Goal: Check status

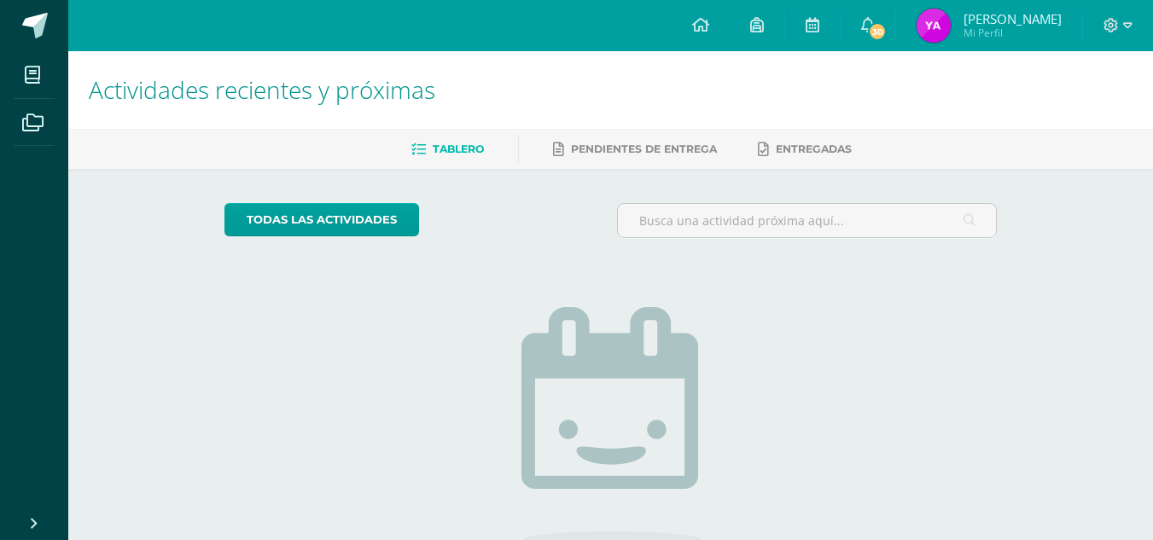
click at [925, 29] on img at bounding box center [933, 26] width 34 height 34
click at [939, 29] on img at bounding box center [933, 26] width 34 height 34
click at [931, 41] on img at bounding box center [933, 26] width 34 height 34
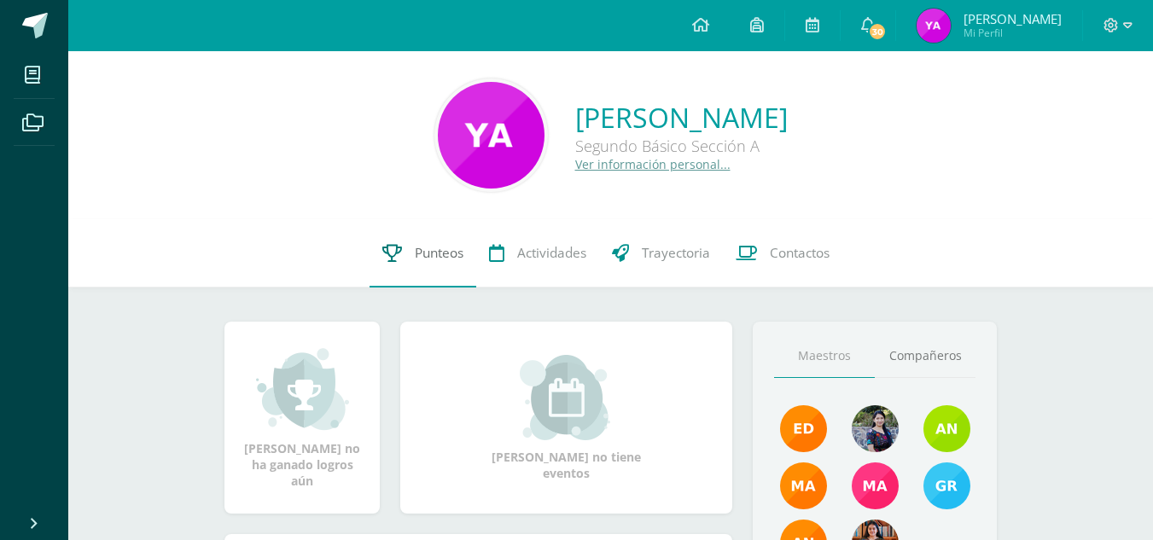
click at [433, 227] on link "Punteos" at bounding box center [422, 253] width 107 height 68
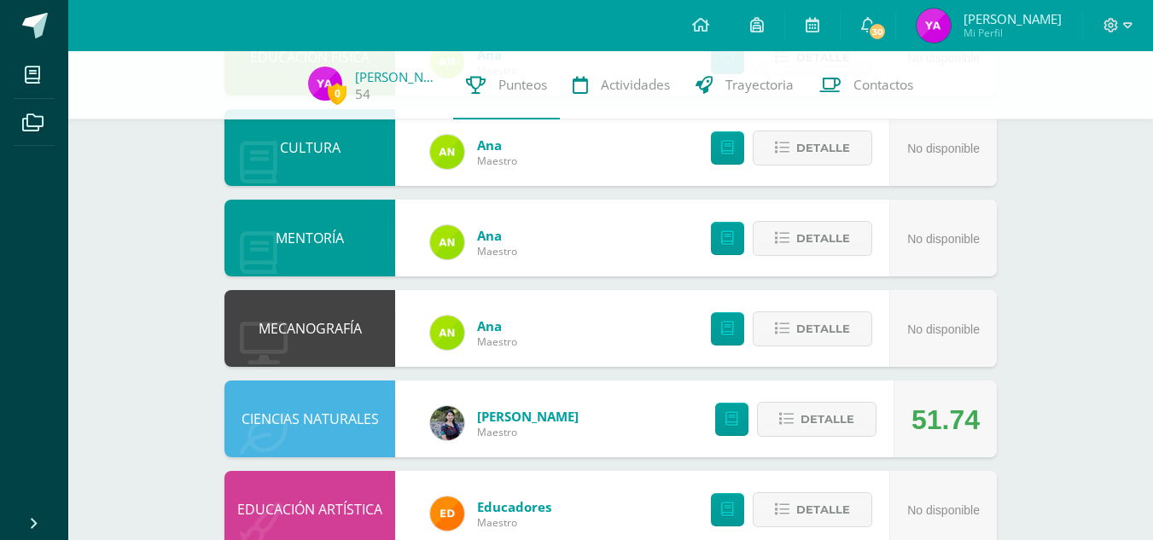
scroll to position [859, 0]
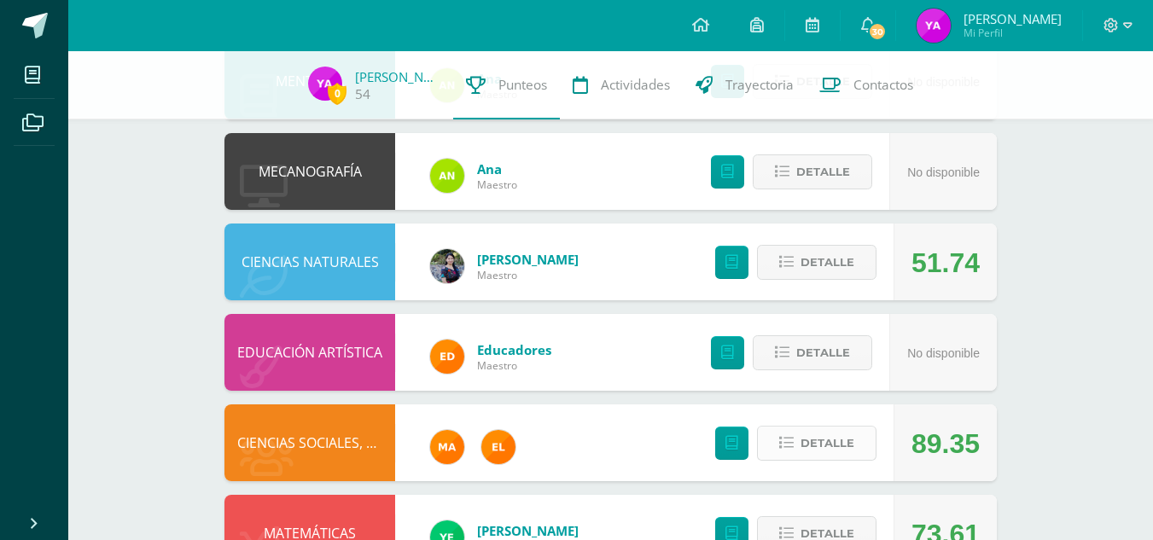
click at [833, 427] on span "Detalle" at bounding box center [827, 443] width 54 height 32
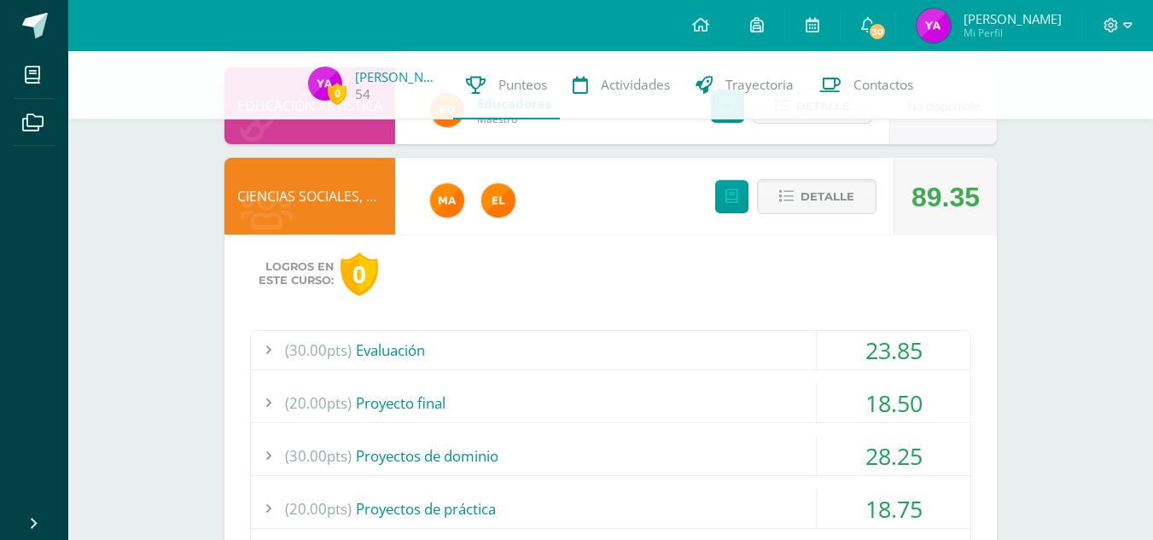
scroll to position [1112, 0]
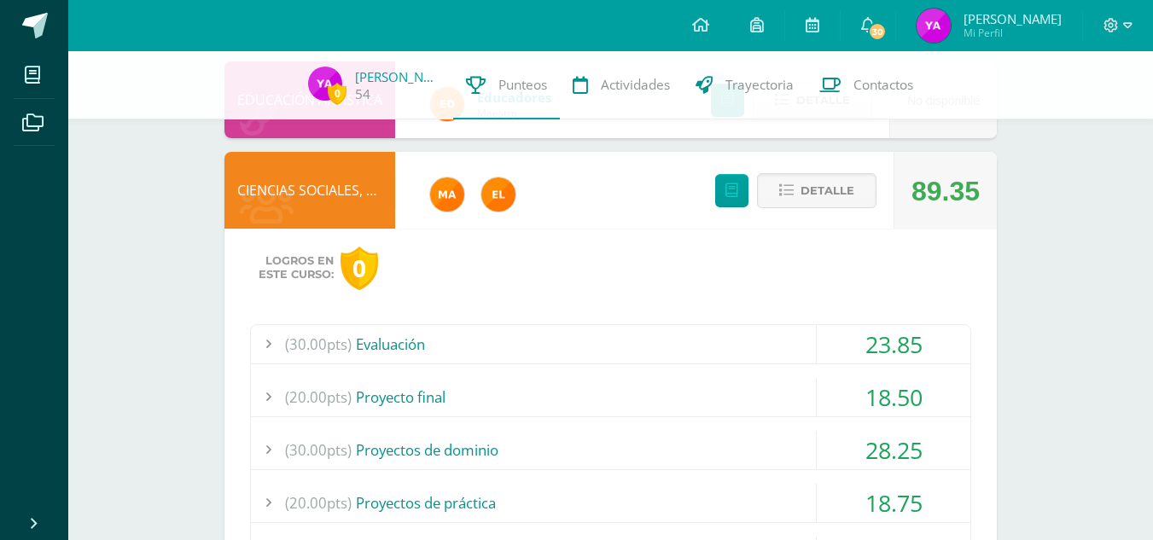
click at [887, 325] on div "23.85" at bounding box center [894, 344] width 154 height 38
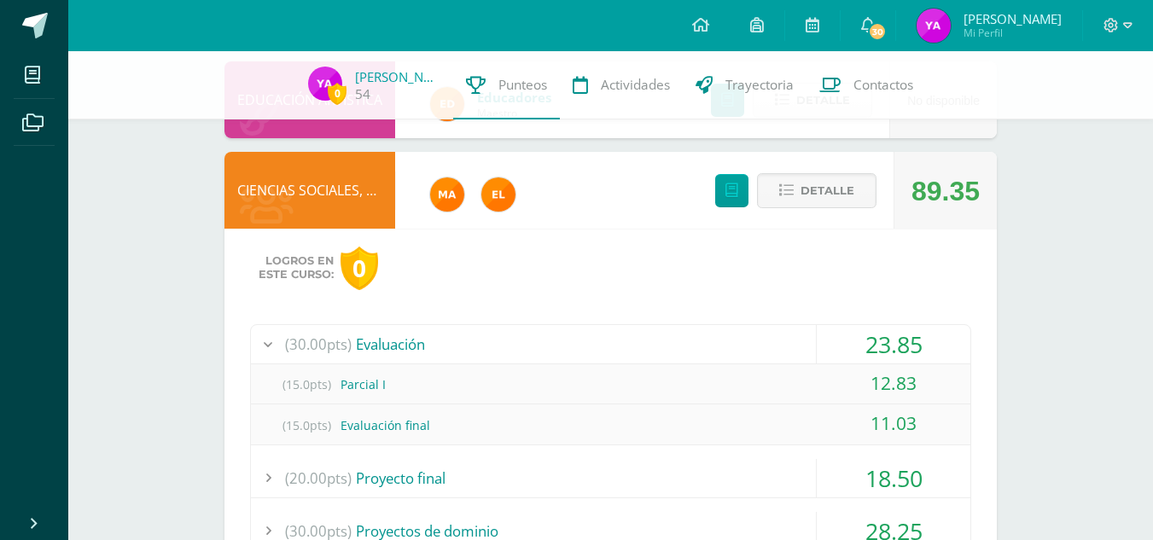
click at [887, 325] on div "23.85" at bounding box center [894, 344] width 154 height 38
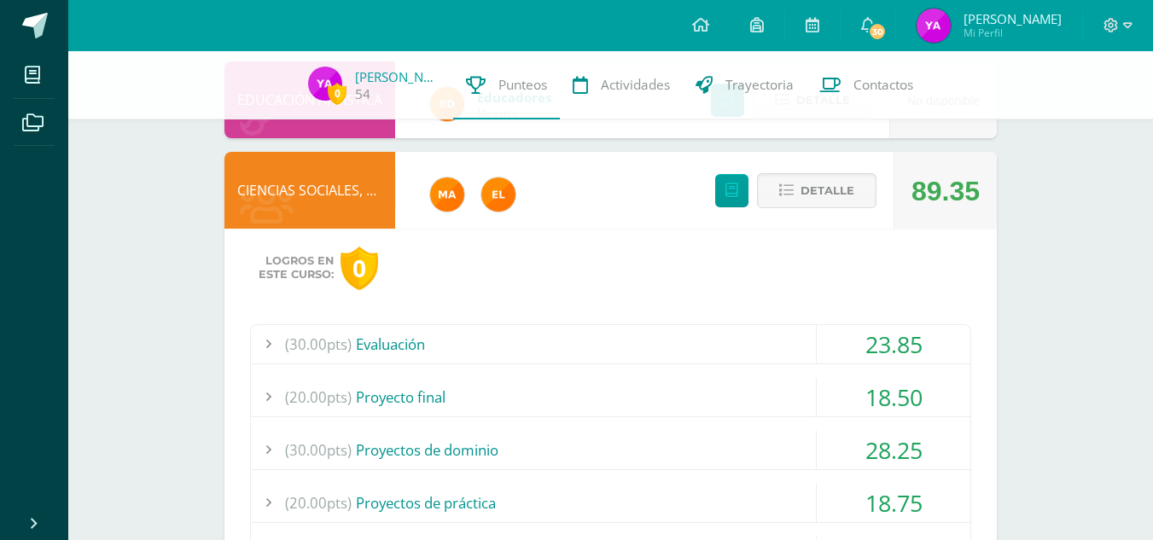
click at [890, 378] on div "18.50" at bounding box center [894, 397] width 154 height 38
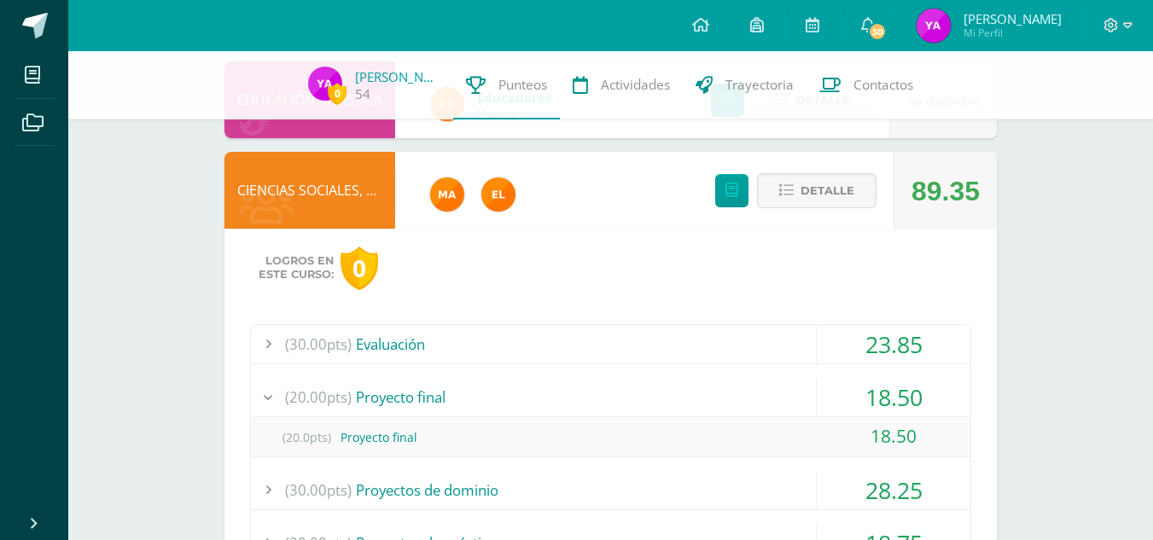
click at [890, 378] on div "18.50" at bounding box center [894, 397] width 154 height 38
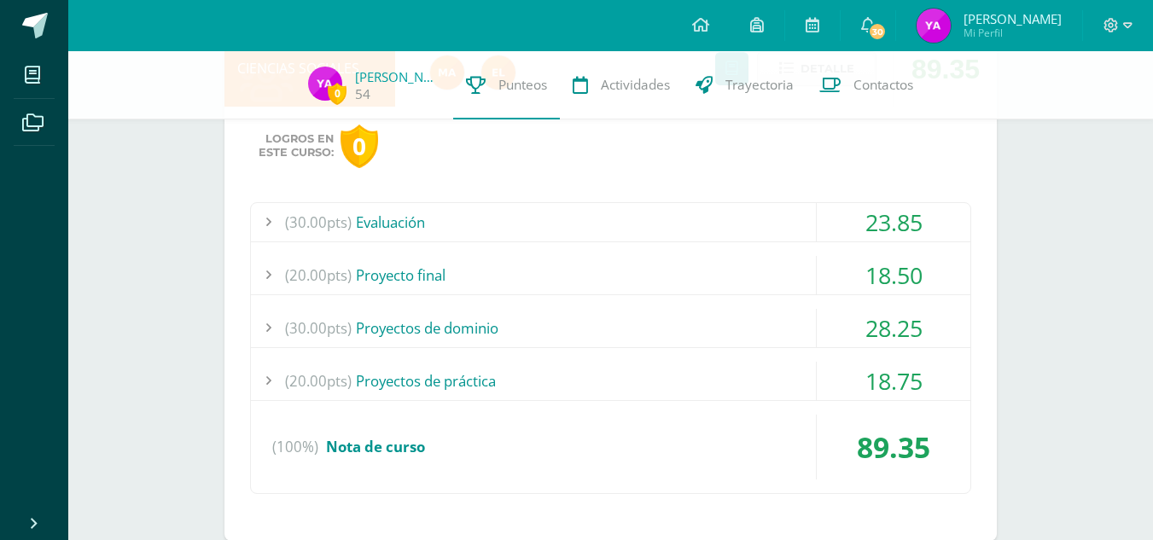
scroll to position [1276, 0]
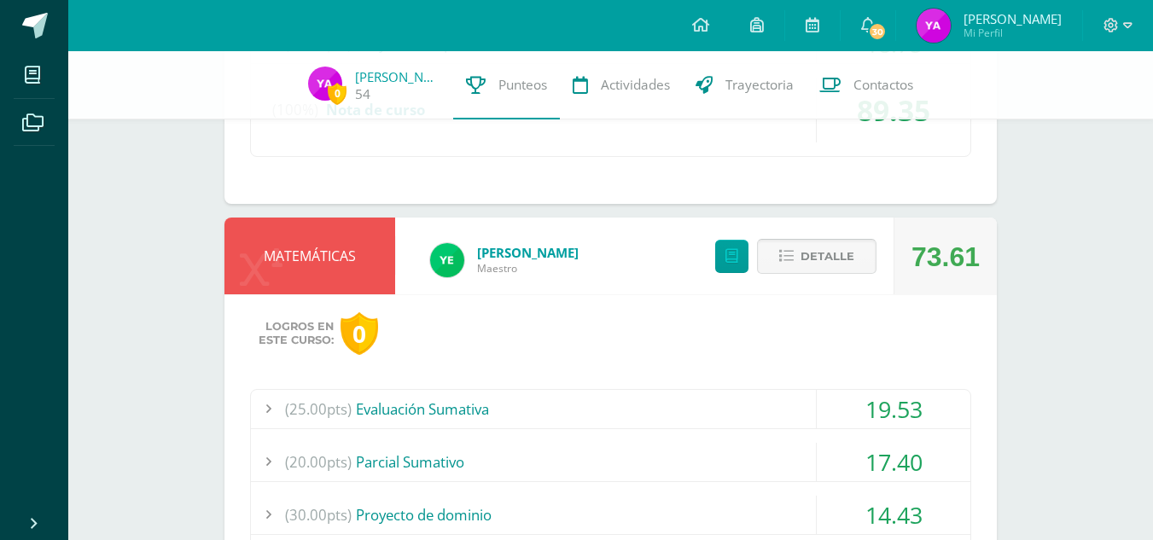
scroll to position [1694, 0]
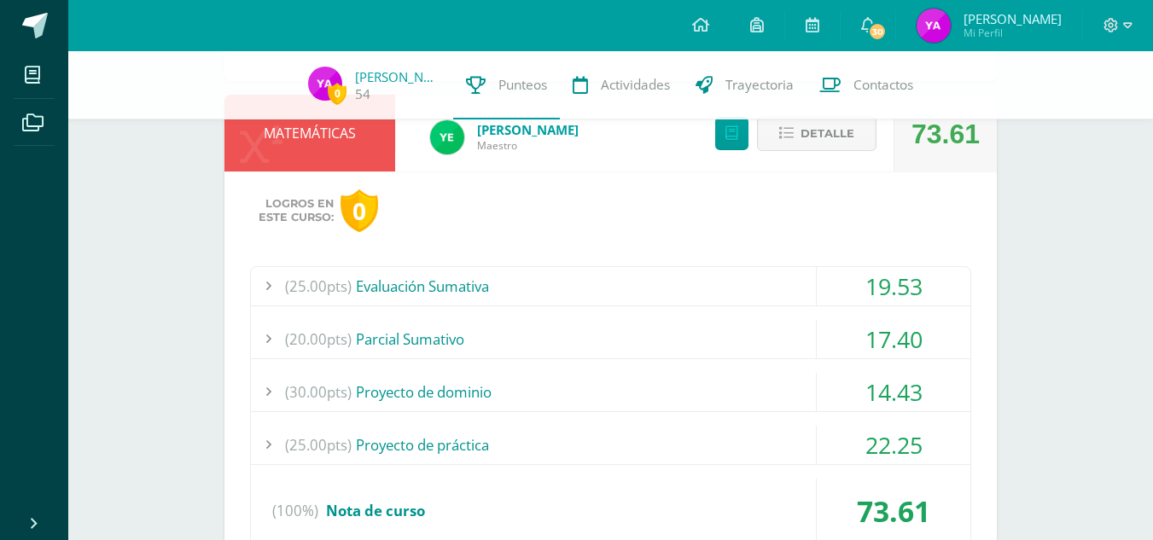
click at [892, 373] on div "14.43" at bounding box center [894, 392] width 154 height 38
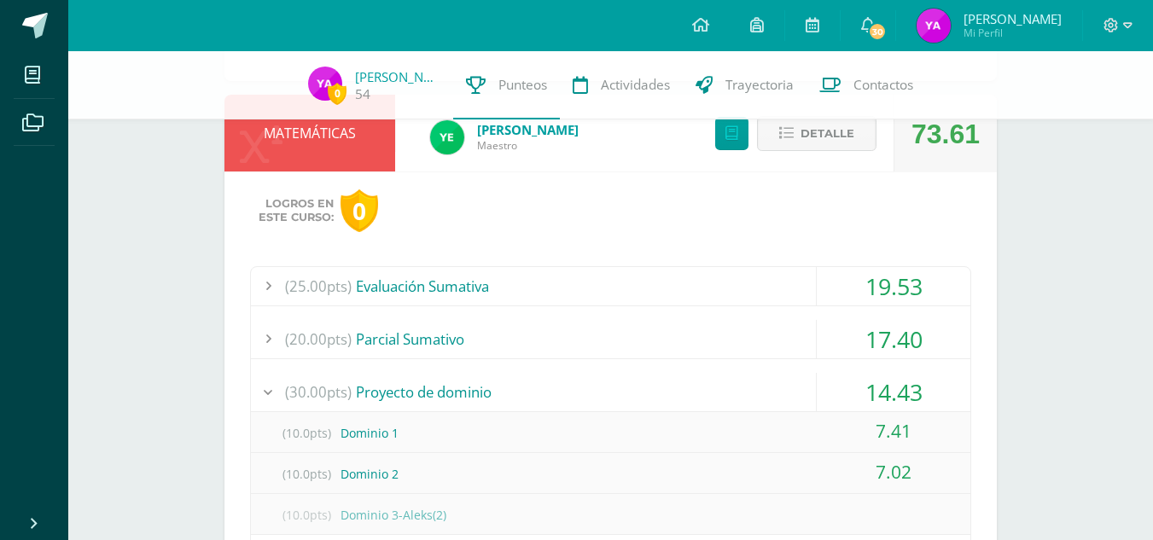
click at [879, 373] on div "14.43" at bounding box center [894, 392] width 154 height 38
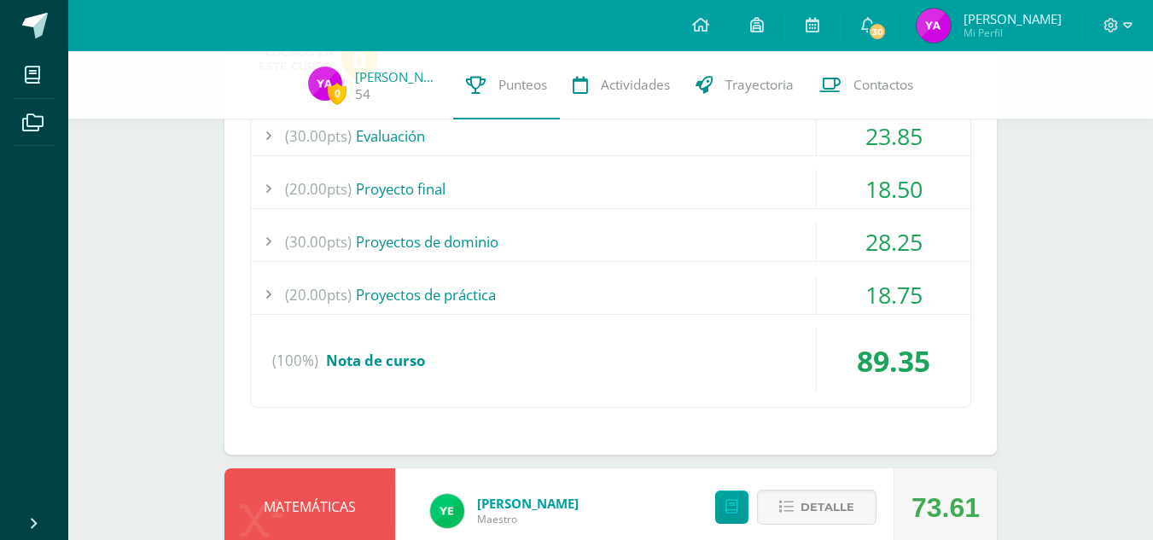
scroll to position [1305, 0]
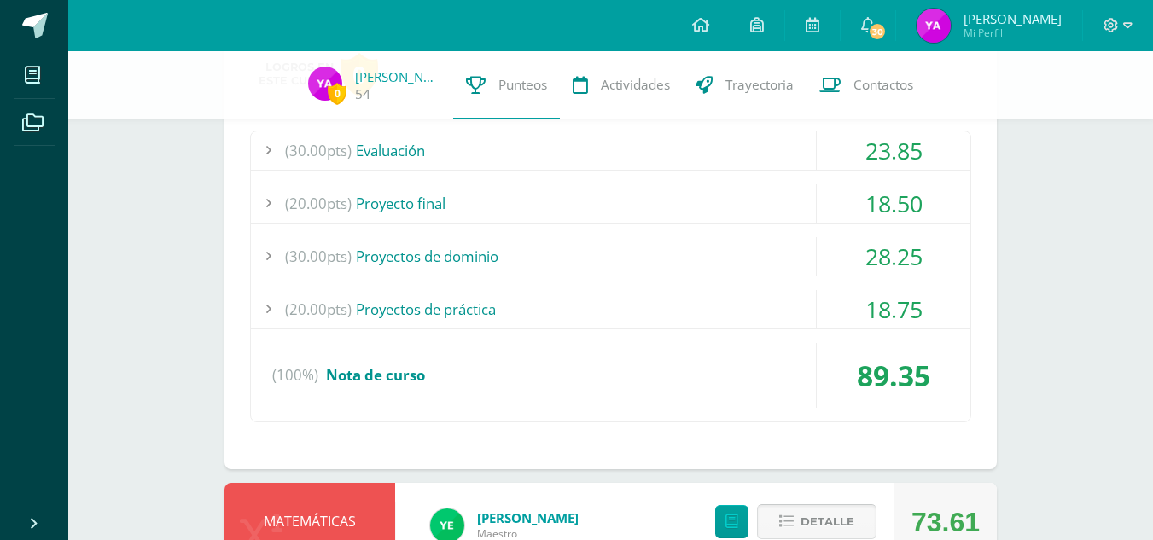
click at [871, 504] on button "Detalle" at bounding box center [816, 521] width 119 height 35
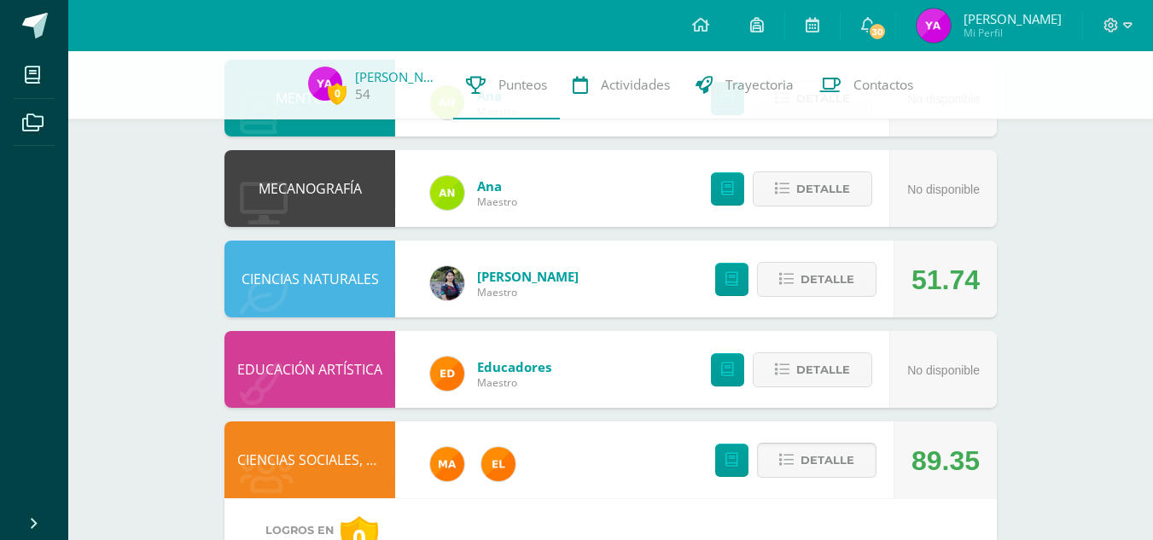
scroll to position [843, 0]
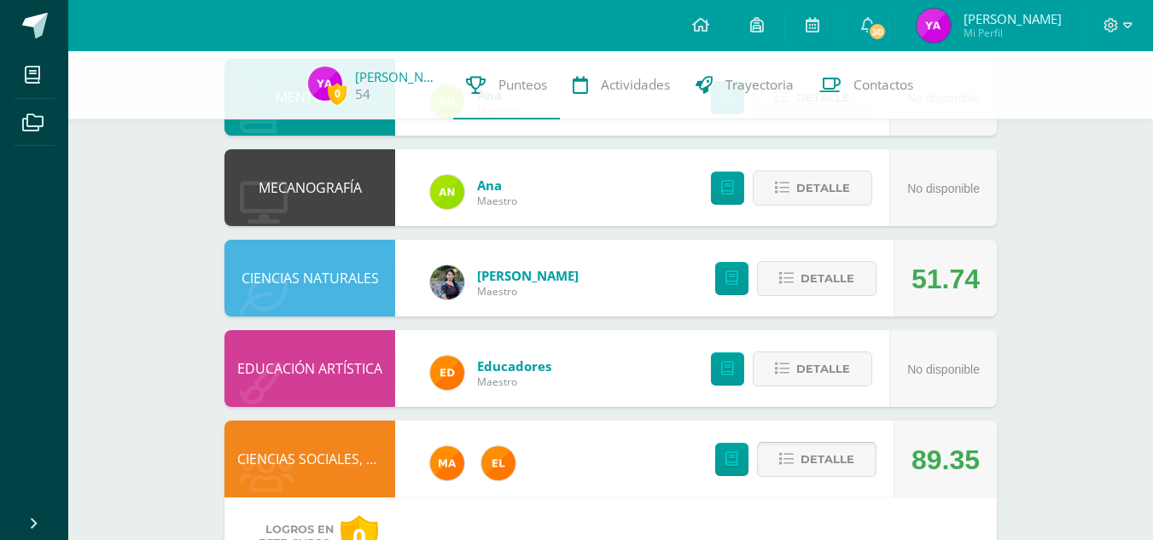
click at [846, 444] on span "Detalle" at bounding box center [827, 460] width 54 height 32
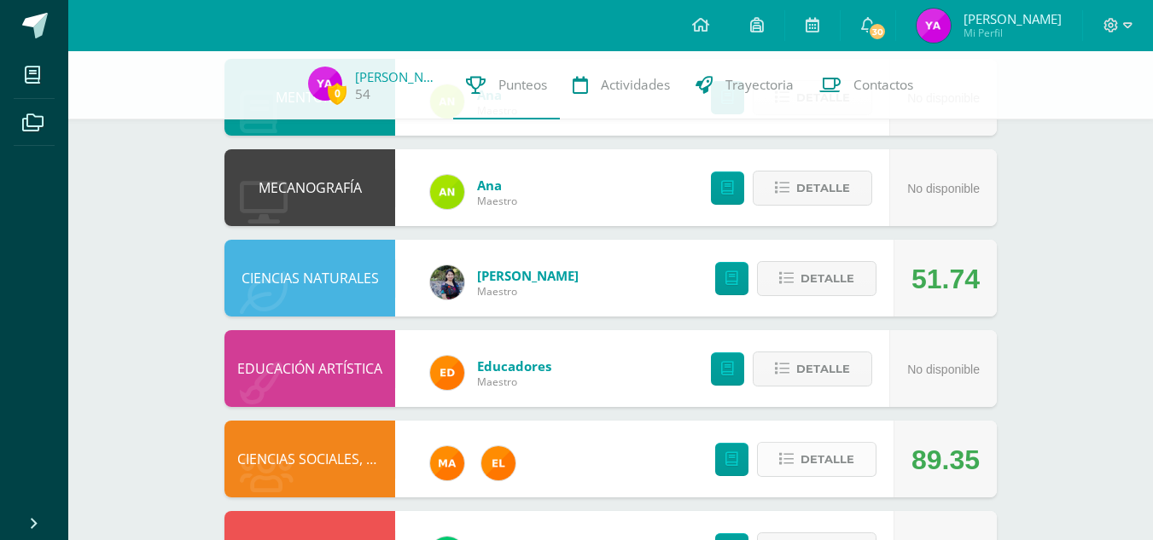
scroll to position [859, 0]
